Goal: Obtain resource: Download file/media

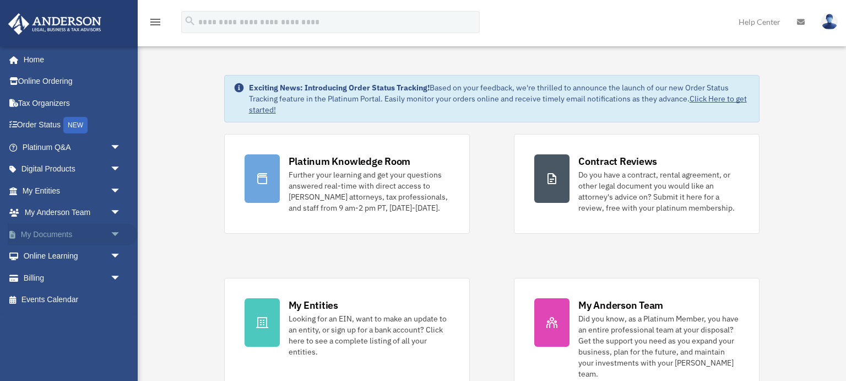
click at [115, 235] on span "arrow_drop_down" at bounding box center [121, 234] width 22 height 23
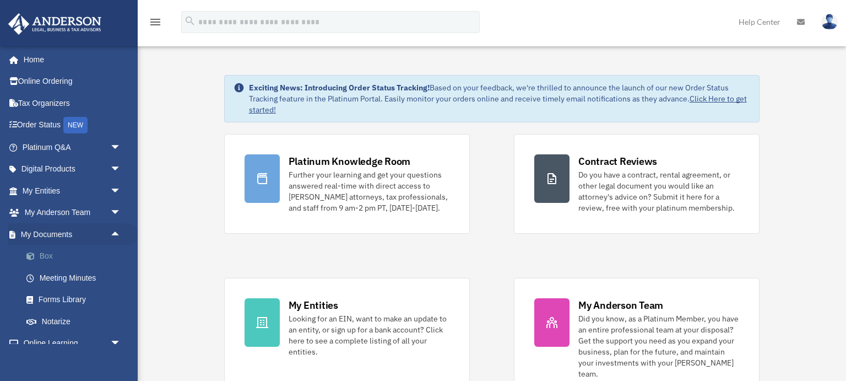
click at [50, 257] on link "Box" at bounding box center [76, 256] width 122 height 22
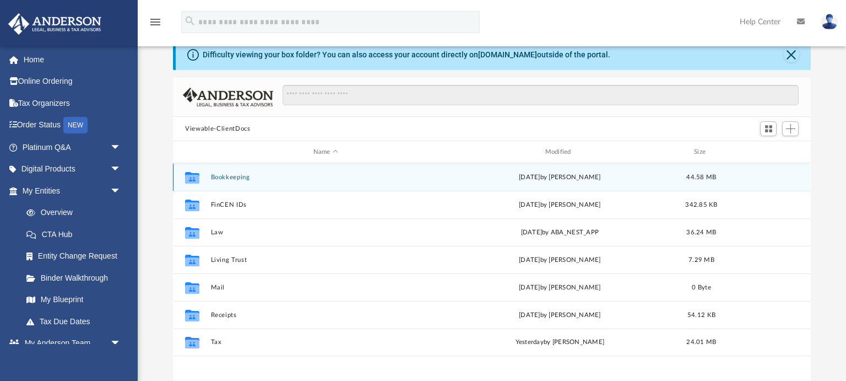
scroll to position [39, 0]
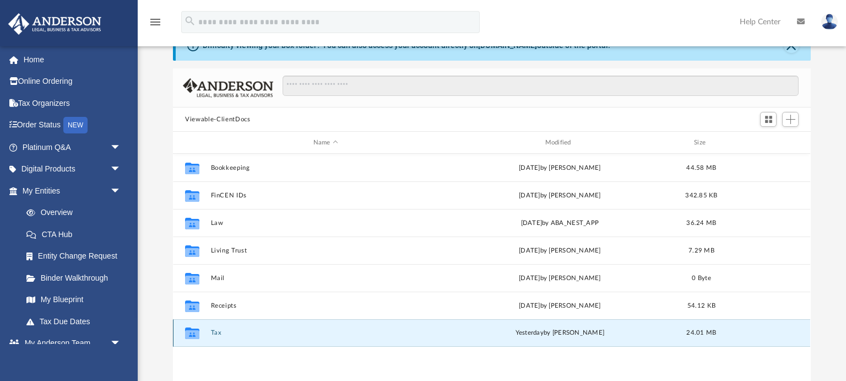
click at [218, 333] on button "Tax" at bounding box center [326, 332] width 230 height 7
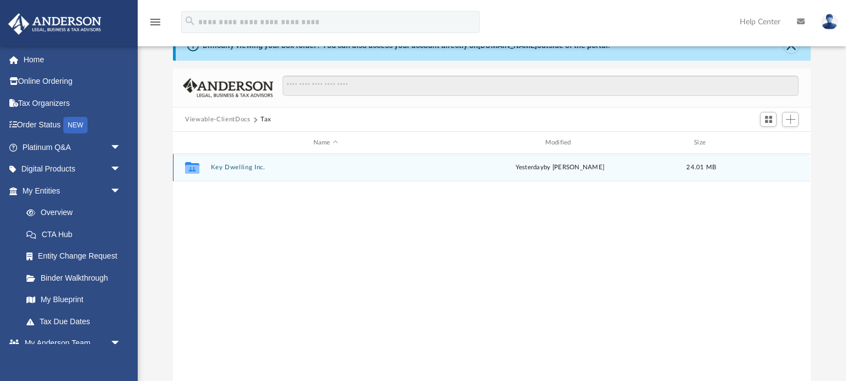
click at [245, 164] on button "Key Dwelling Inc." at bounding box center [326, 167] width 230 height 7
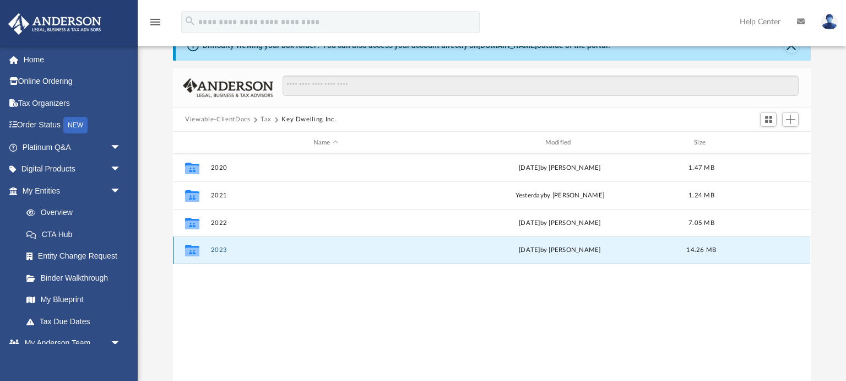
click at [221, 249] on button "2023" at bounding box center [326, 249] width 230 height 7
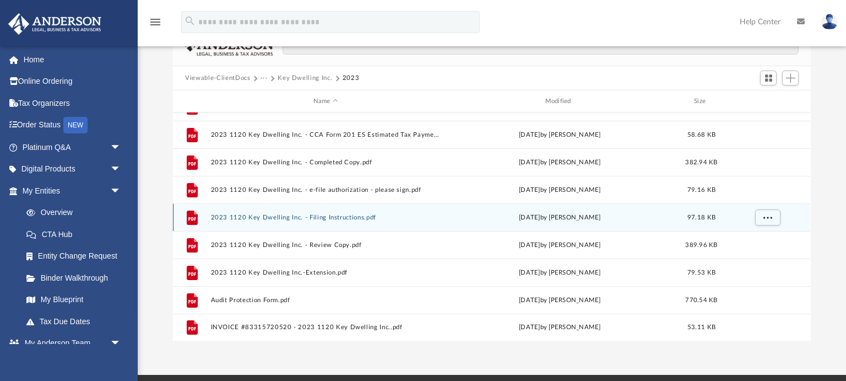
scroll to position [88, 0]
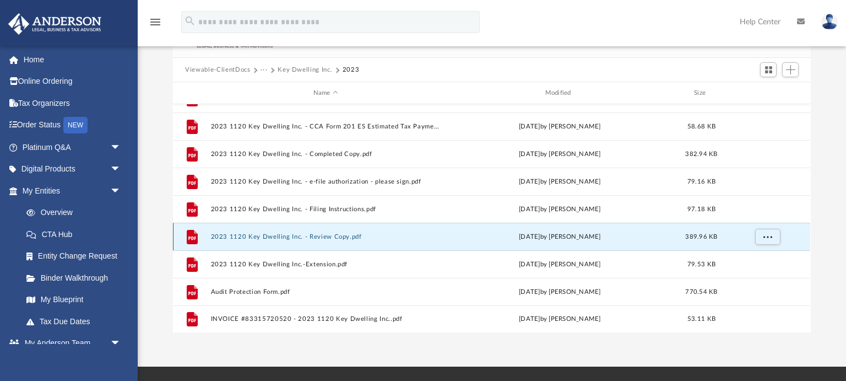
click at [268, 235] on button "2023 1120 Key Dwelling Inc. - Review Copy.pdf" at bounding box center [326, 236] width 230 height 7
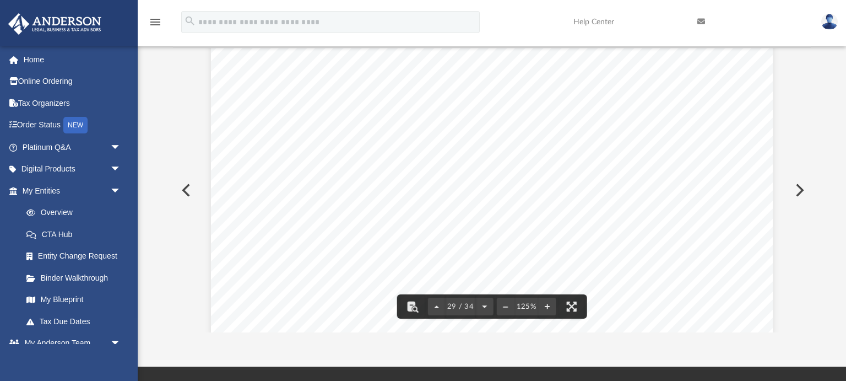
scroll to position [20827, 0]
click at [154, 21] on icon "menu" at bounding box center [155, 21] width 13 height 13
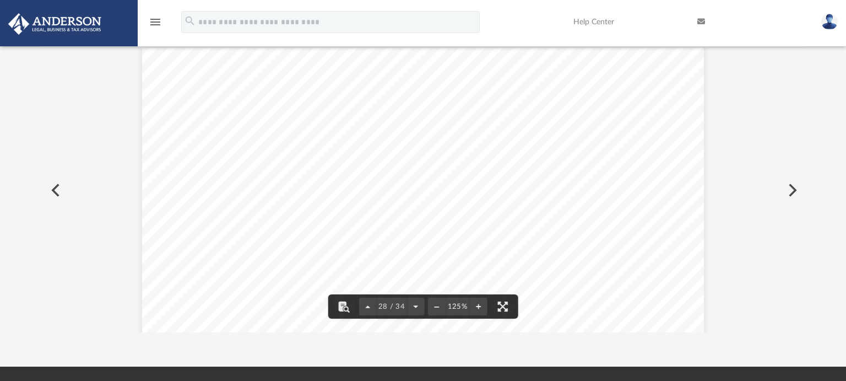
scroll to position [20336, 0]
drag, startPoint x: 803, startPoint y: 274, endPoint x: 705, endPoint y: 182, distance: 134.0
click at [802, 273] on div "Difficulty viewing your box folder? You can also access your account directly o…" at bounding box center [423, 156] width 846 height 352
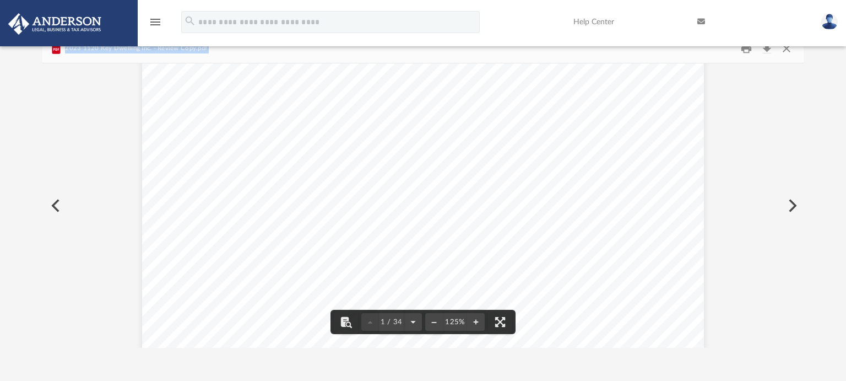
scroll to position [0, 0]
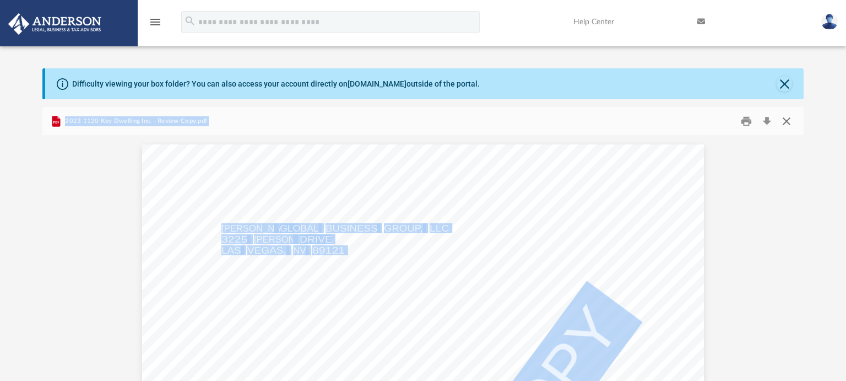
click at [790, 120] on button "Close" at bounding box center [786, 121] width 20 height 17
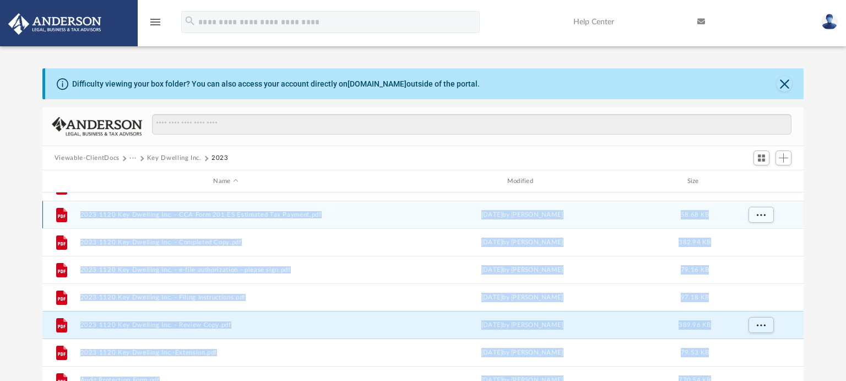
click at [801, 211] on div "File 2023 1120 Key Dwelling Inc. - CCA Form 201 ES Estimated Tax Payment.pdf [D…" at bounding box center [422, 214] width 761 height 28
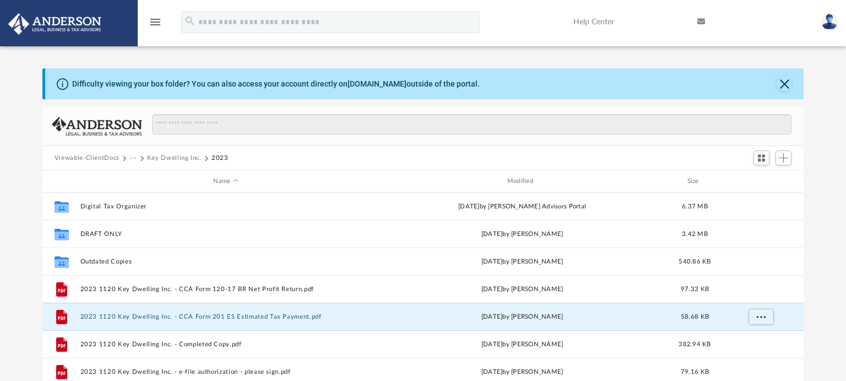
click at [164, 155] on button "Key Dwelling Inc." at bounding box center [174, 158] width 55 height 10
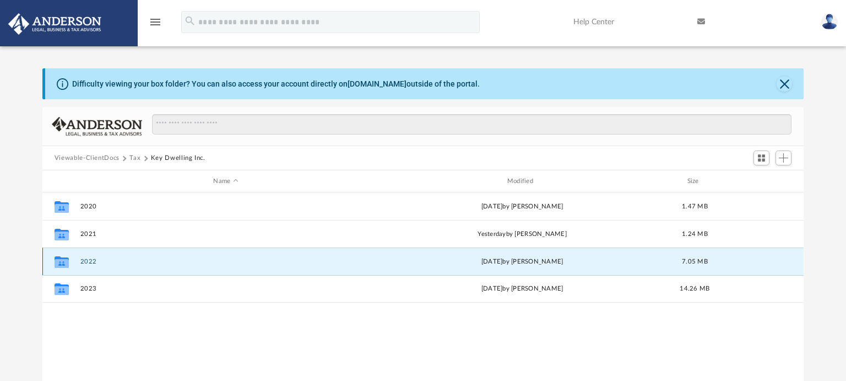
click at [89, 261] on button "2022" at bounding box center [225, 261] width 291 height 7
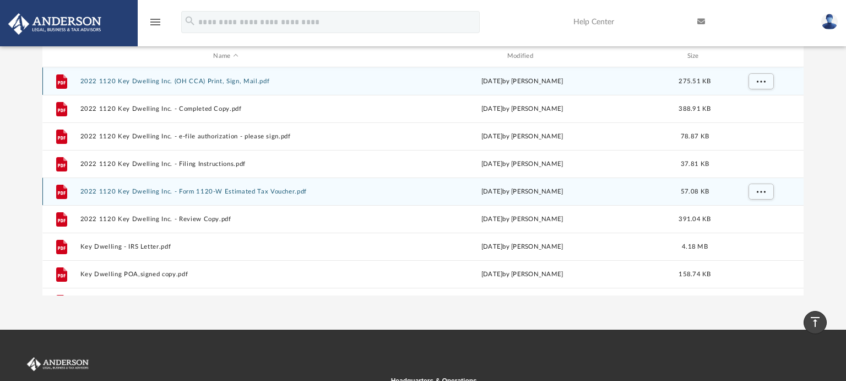
scroll to position [117, 0]
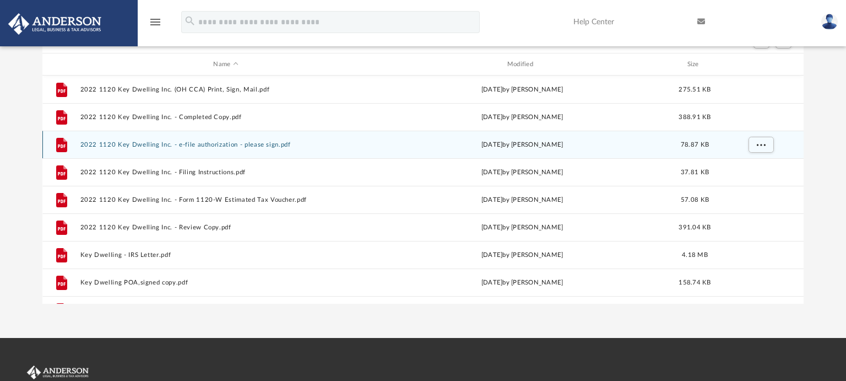
click at [155, 143] on button "2022 1120 Key Dwelling Inc. - e-file authorization - please sign.pdf" at bounding box center [225, 144] width 291 height 7
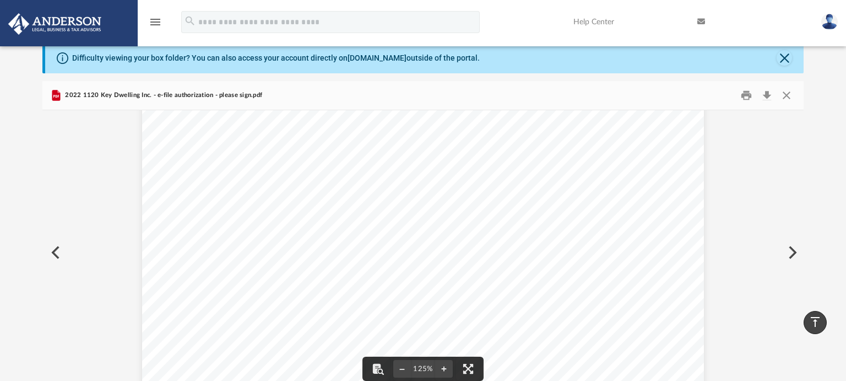
scroll to position [0, 0]
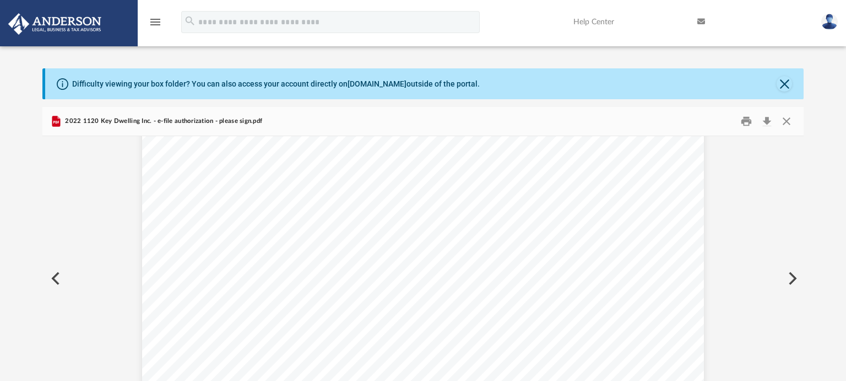
click at [790, 273] on button "Preview" at bounding box center [791, 278] width 24 height 31
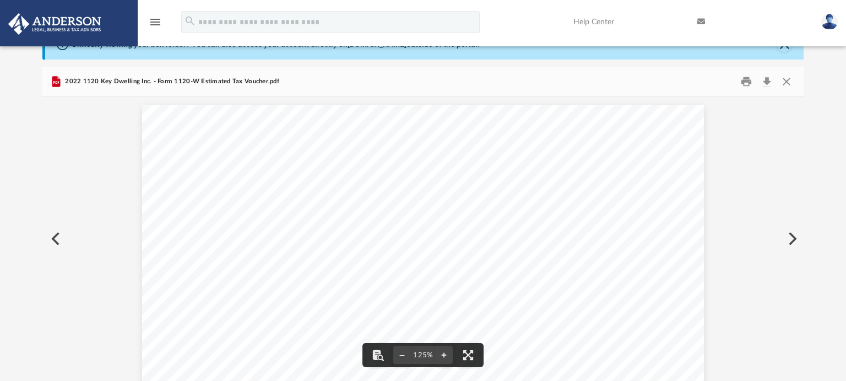
click at [788, 241] on button "Preview" at bounding box center [791, 238] width 24 height 31
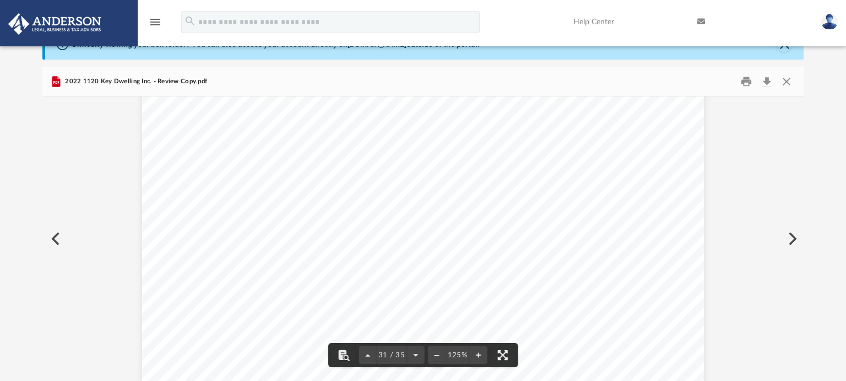
scroll to position [22345, 0]
